Goal: Information Seeking & Learning: Learn about a topic

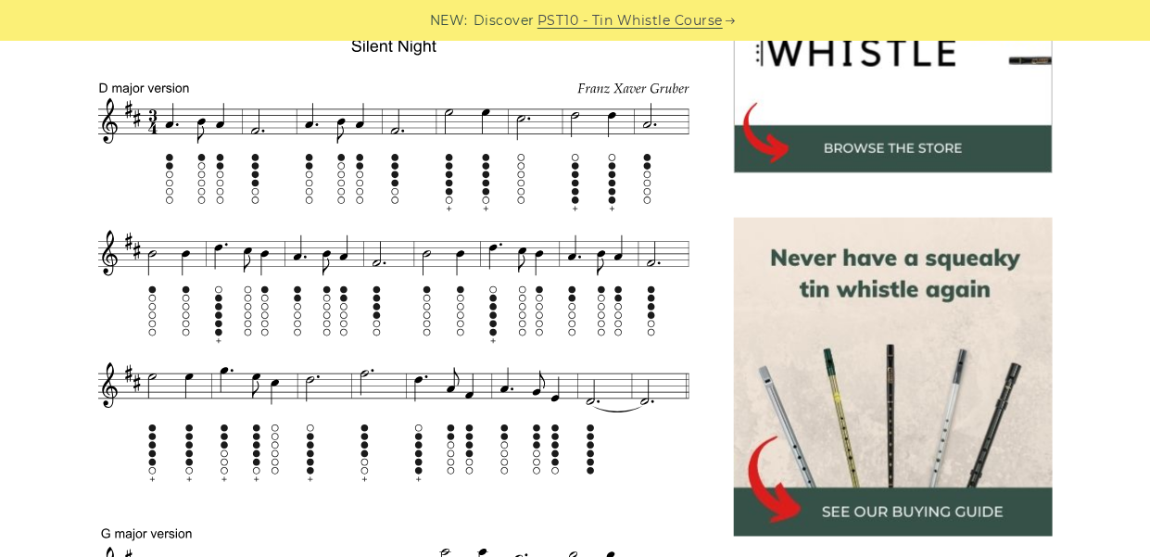
scroll to position [649, 0]
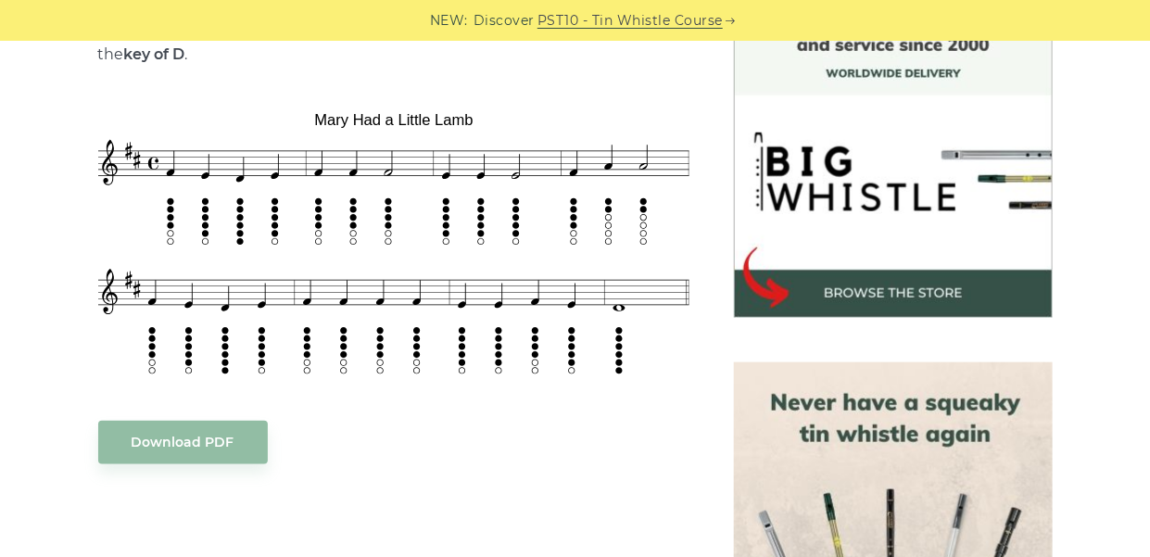
scroll to position [556, 0]
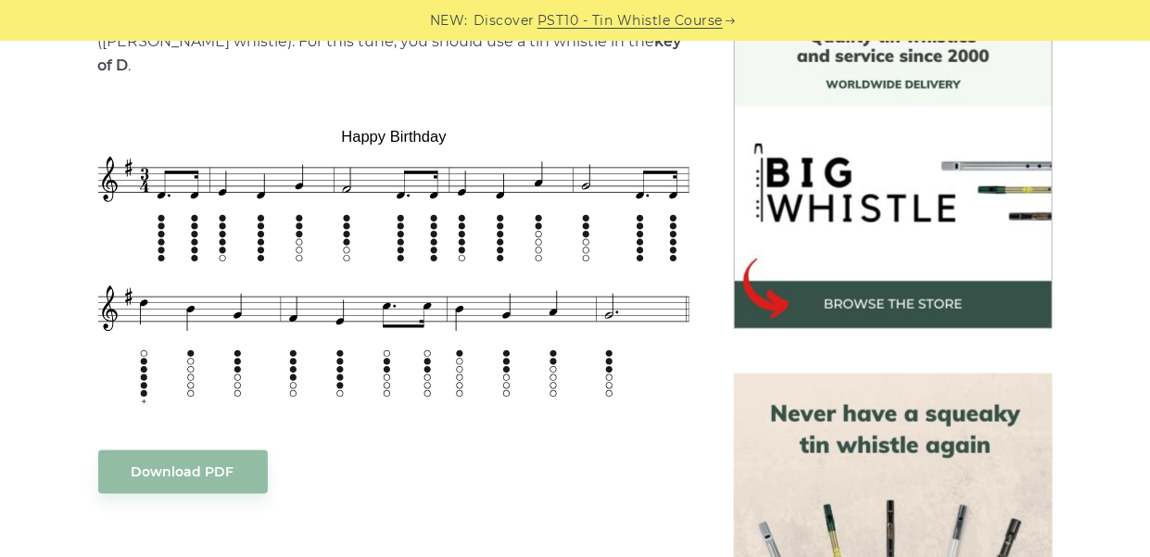
scroll to position [556, 0]
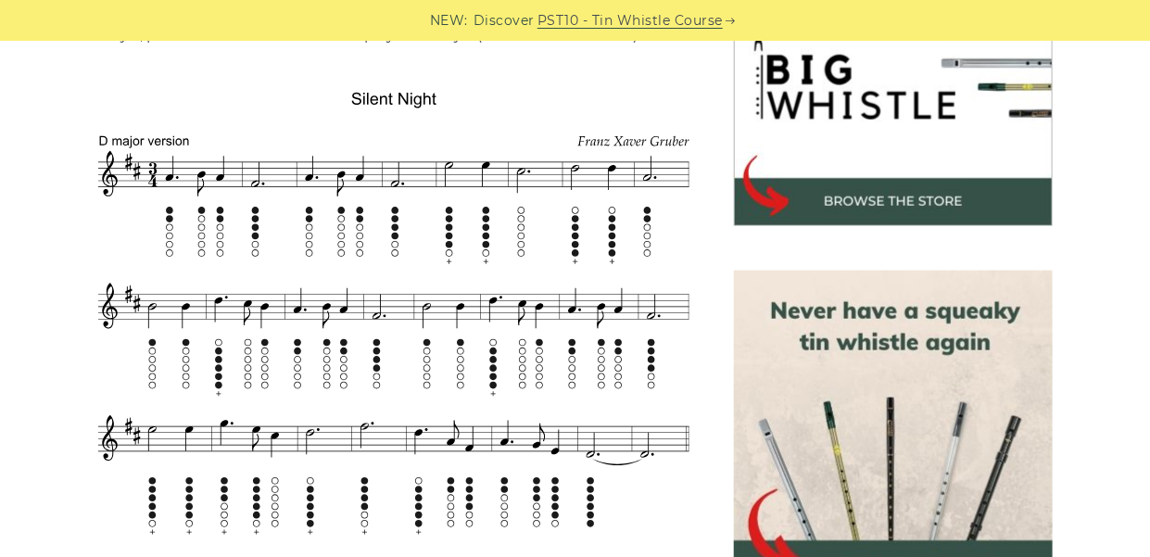
scroll to position [649, 0]
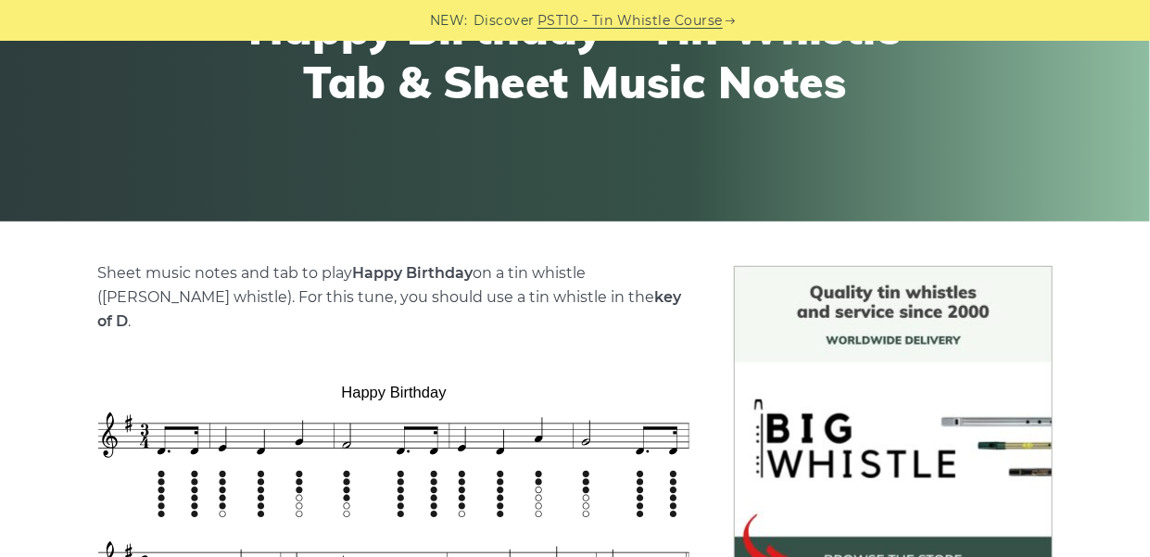
scroll to position [371, 0]
